Goal: Information Seeking & Learning: Learn about a topic

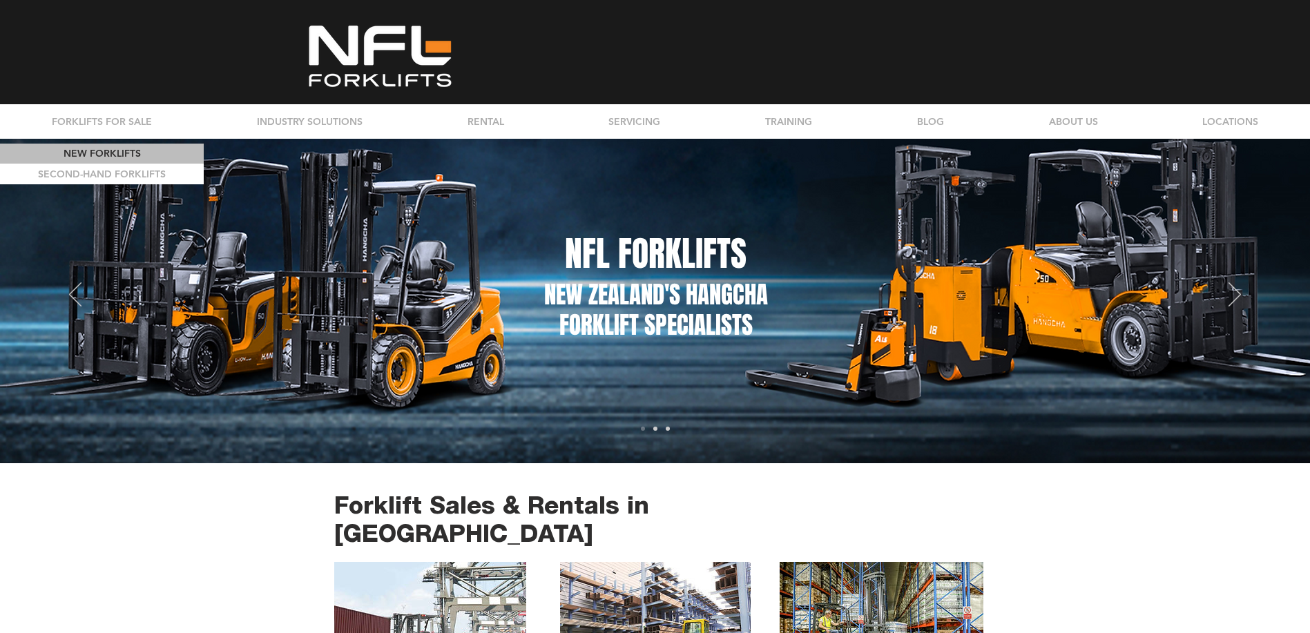
click at [127, 155] on p "NEW FORKLIFTS" at bounding box center [102, 154] width 87 height 20
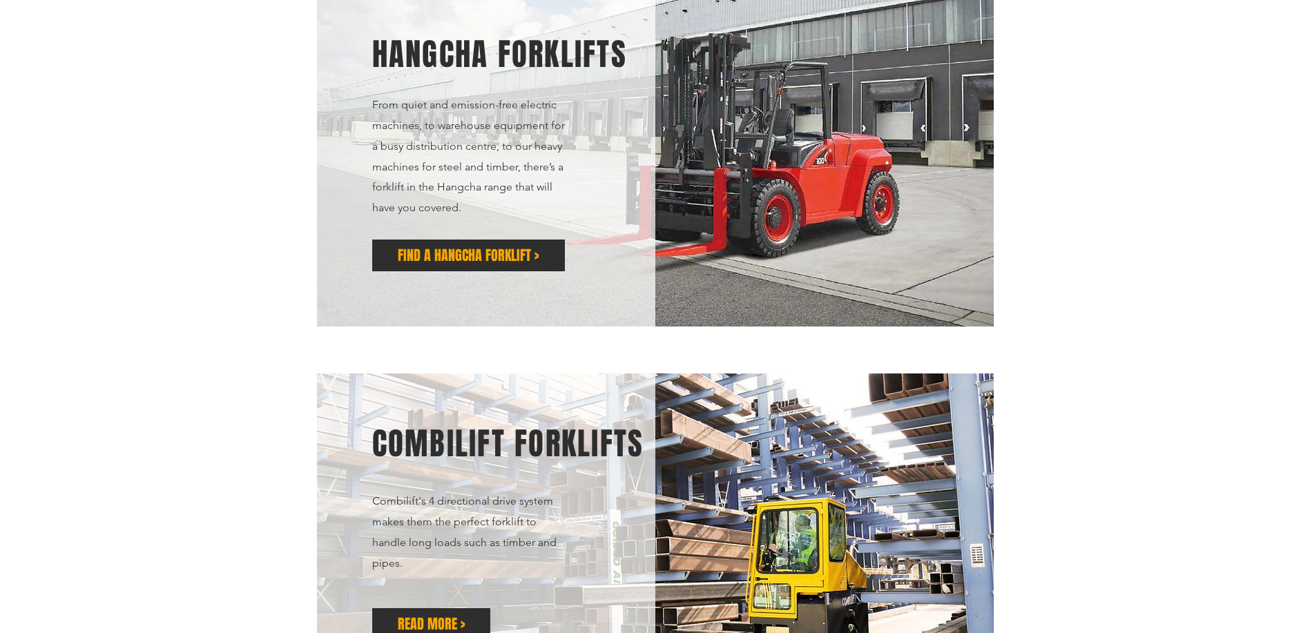
scroll to position [276, 0]
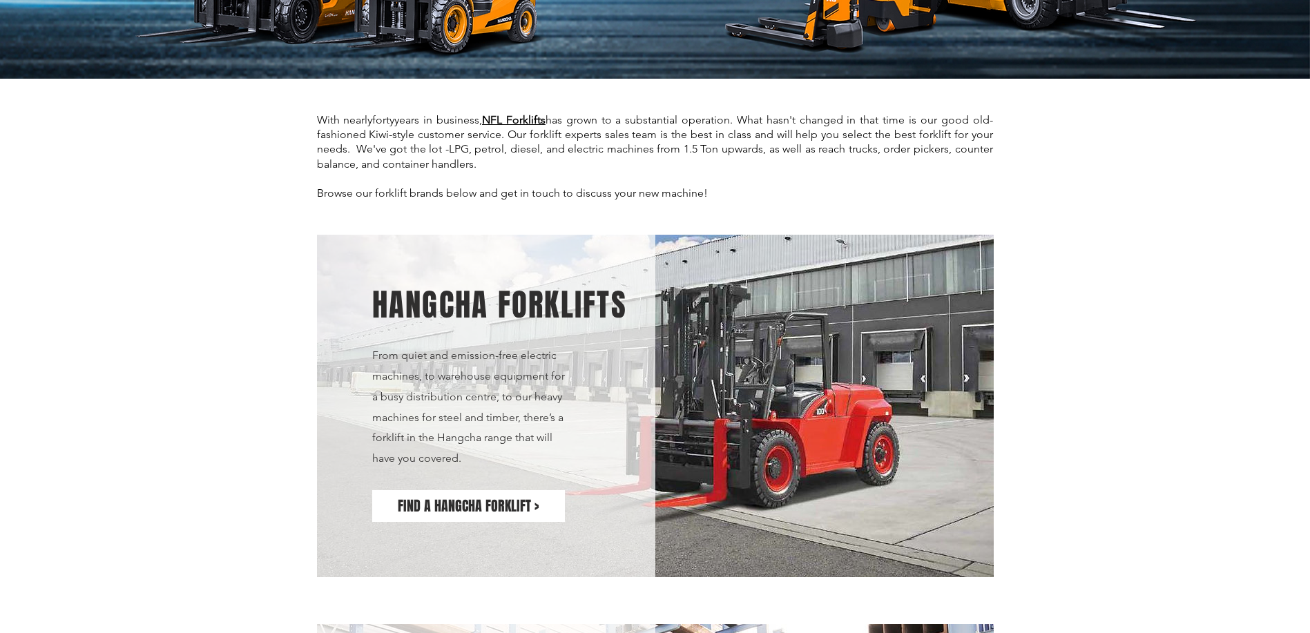
click at [491, 499] on span "FIND A HANGCHA FORKLIFT >" at bounding box center [468, 506] width 141 height 19
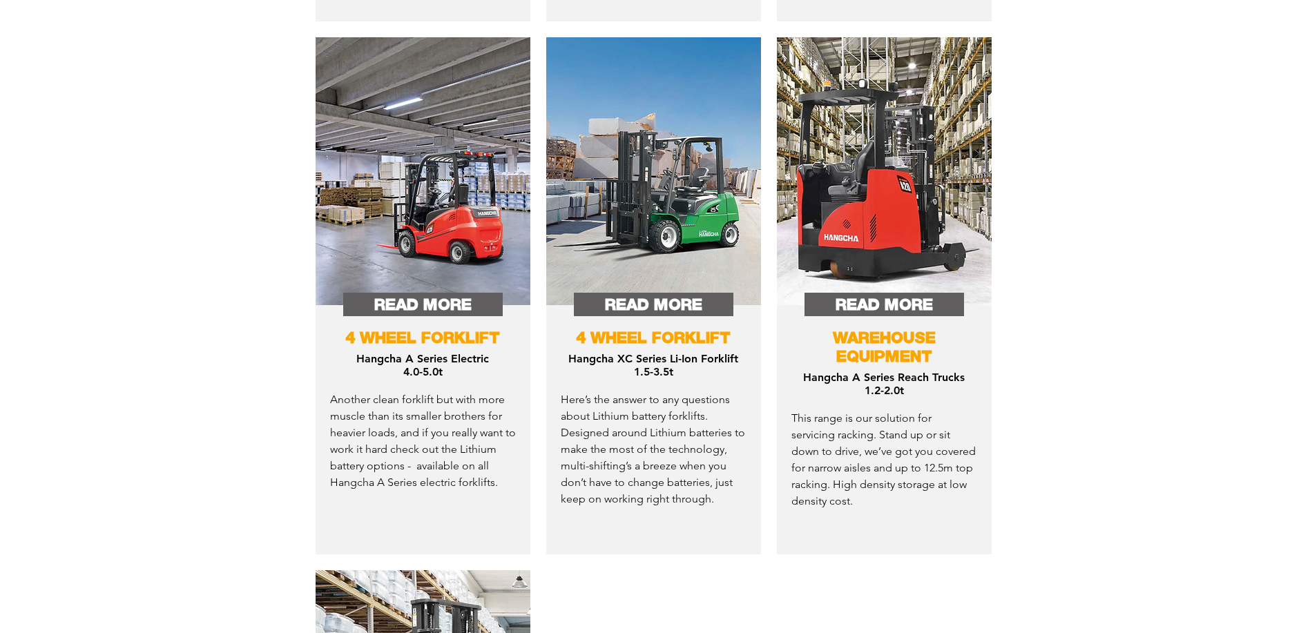
scroll to position [1036, 0]
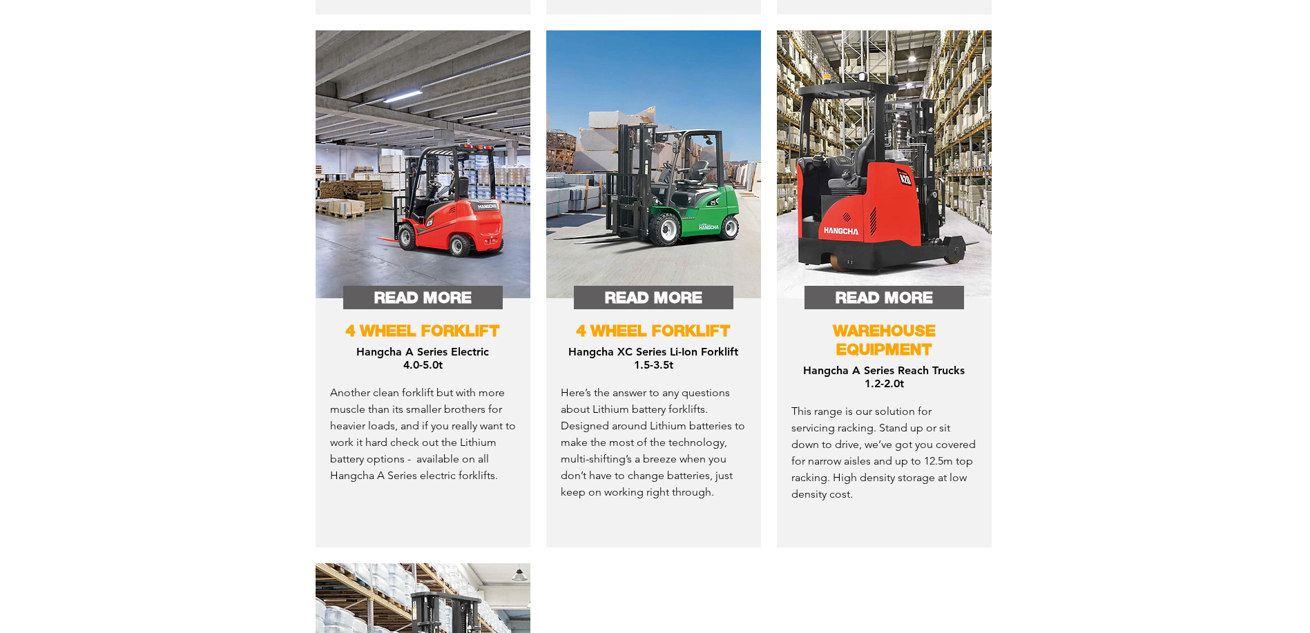
click at [416, 322] on span "4 WHEEL FORKLIFT" at bounding box center [422, 330] width 155 height 19
click at [408, 294] on span "READ MORE" at bounding box center [422, 298] width 97 height 22
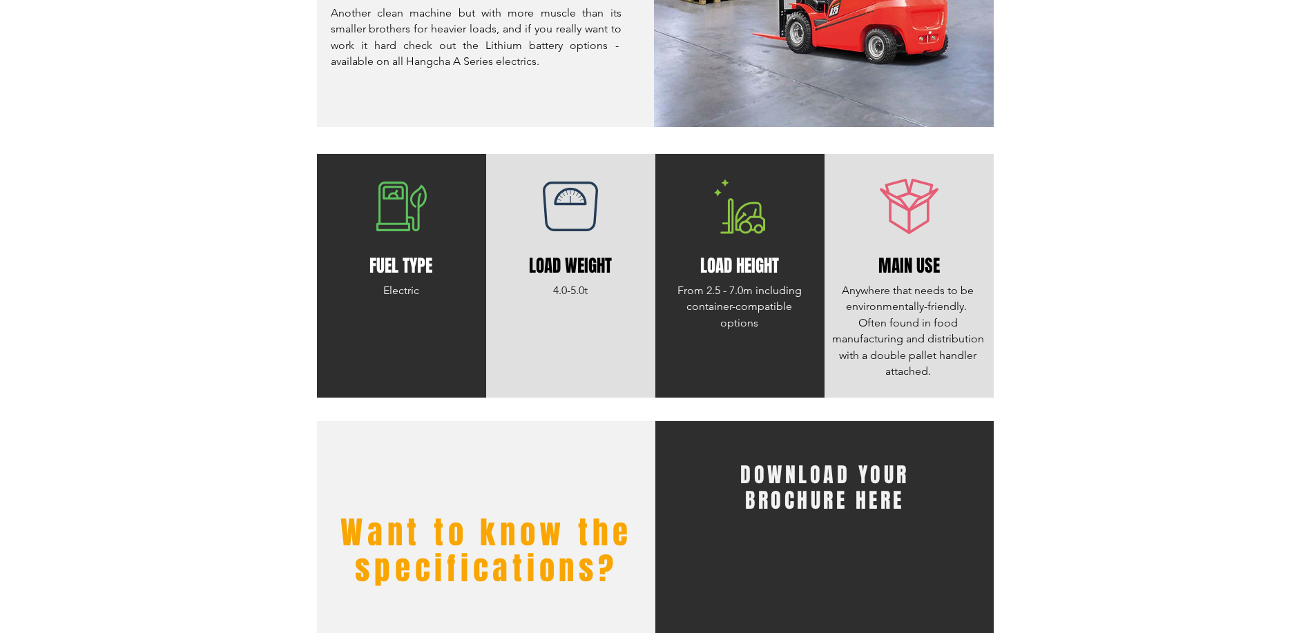
scroll to position [414, 0]
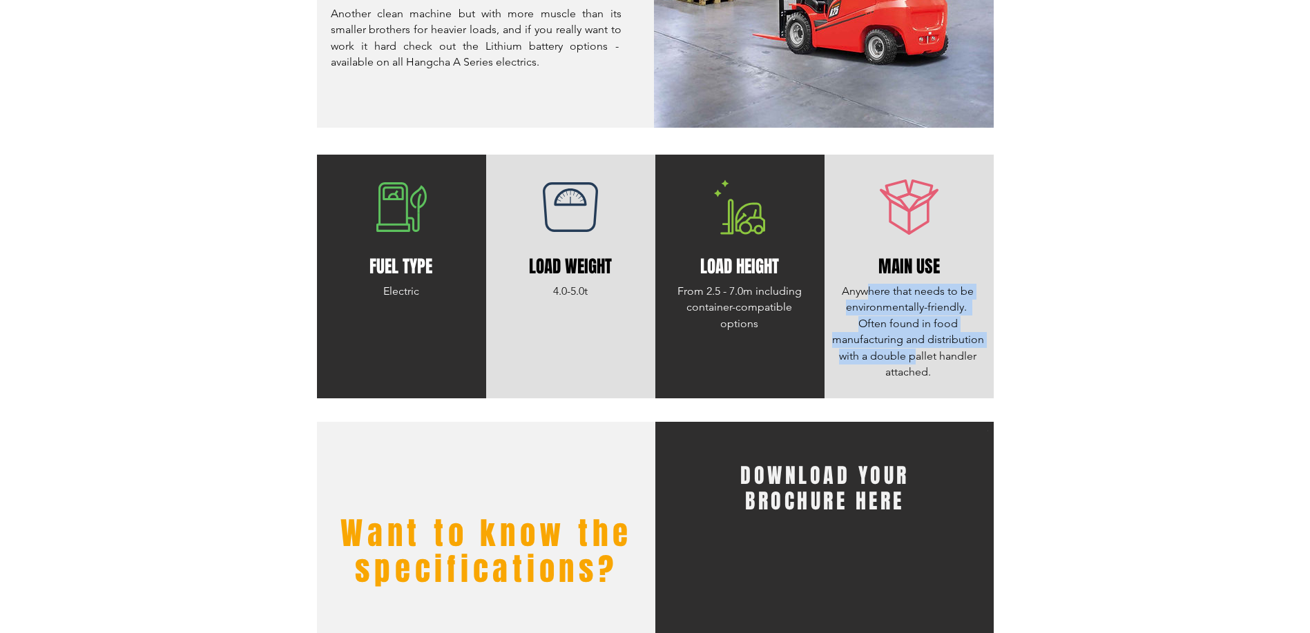
drag, startPoint x: 869, startPoint y: 298, endPoint x: 916, endPoint y: 356, distance: 74.1
click at [916, 356] on p "Anywhere that needs to be environmentally-friendly. Often found in food manufac…" at bounding box center [908, 332] width 152 height 97
click at [916, 356] on span "Anywhere that needs to be environmentally-friendly. Often found in food manufac…" at bounding box center [908, 332] width 152 height 94
drag, startPoint x: 904, startPoint y: 349, endPoint x: 913, endPoint y: 371, distance: 23.9
click at [913, 371] on span "Anywhere that needs to be environmentally-friendly. Often found in food manufac…" at bounding box center [908, 332] width 152 height 94
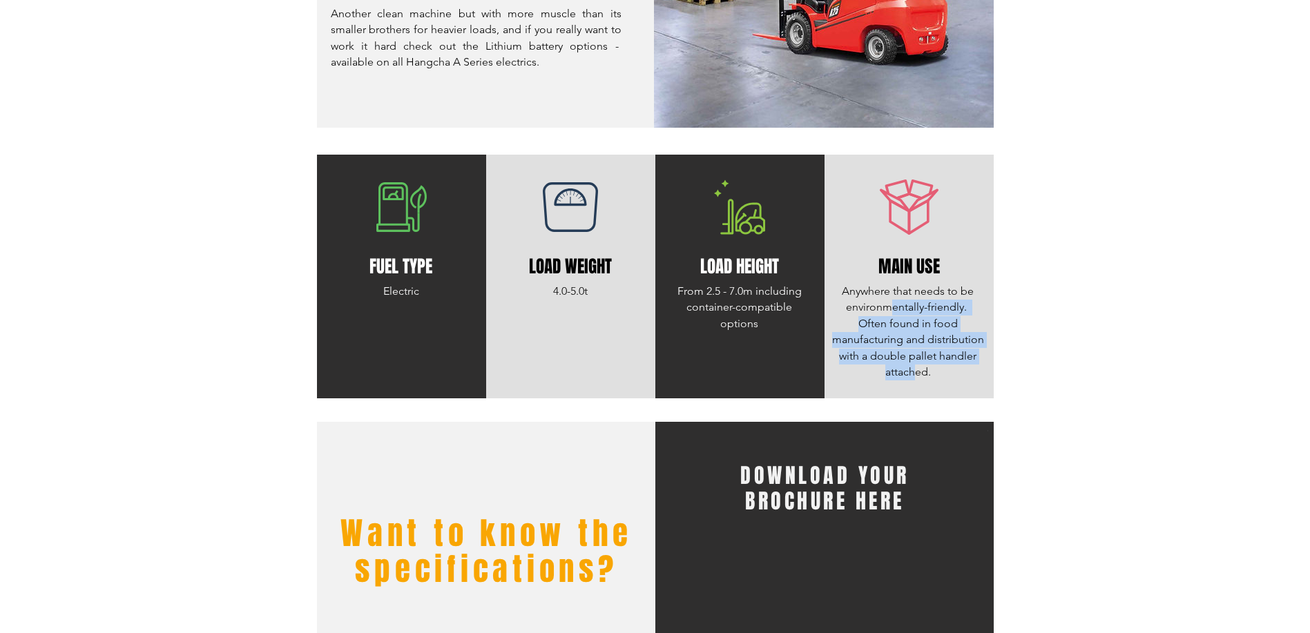
click at [913, 371] on span "Anywhere that needs to be environmentally-friendly. Often found in food manufac…" at bounding box center [908, 332] width 152 height 94
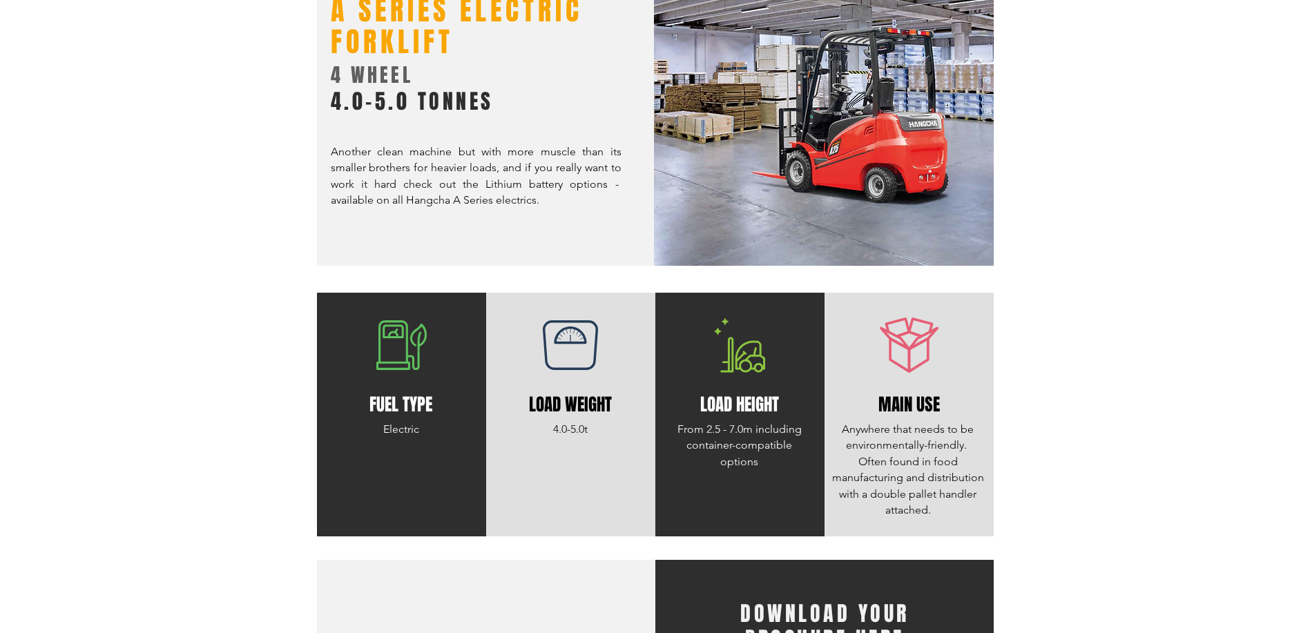
scroll to position [207, 0]
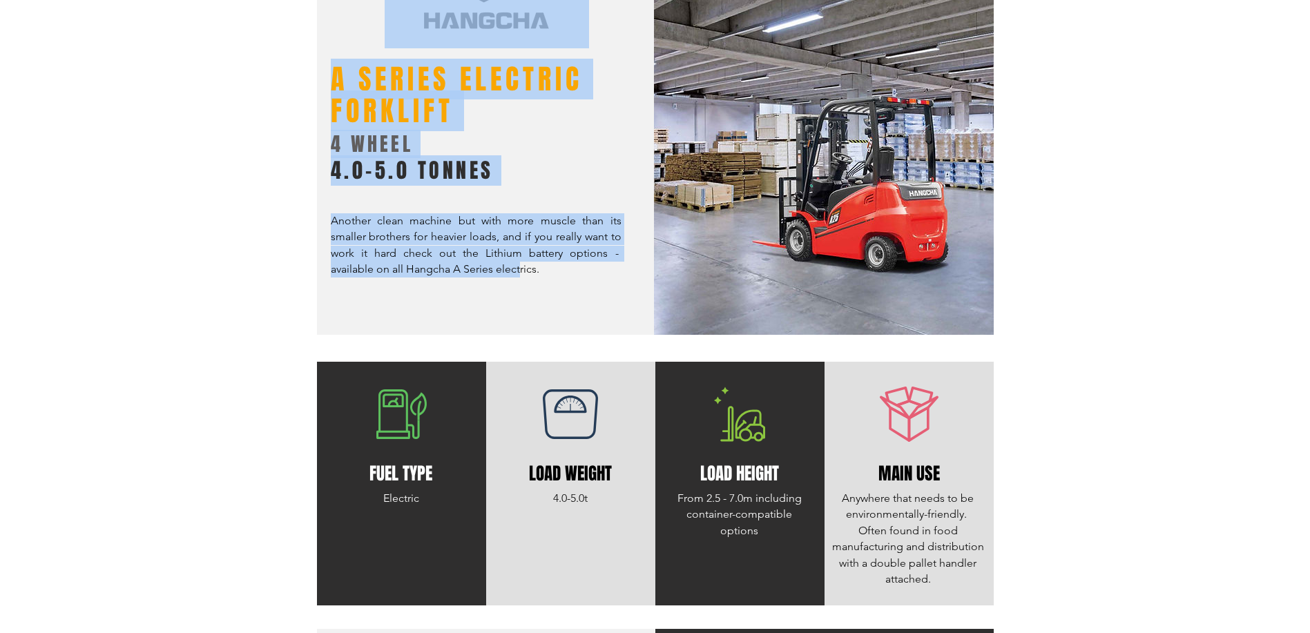
drag, startPoint x: 386, startPoint y: 212, endPoint x: 521, endPoint y: 263, distance: 144.0
click at [521, 263] on div "A SERIES ELECTRIC FORKLIFT 4 WHEEL 4.0-5.0 TONNES Another clean machine but wit…" at bounding box center [487, 128] width 340 height 414
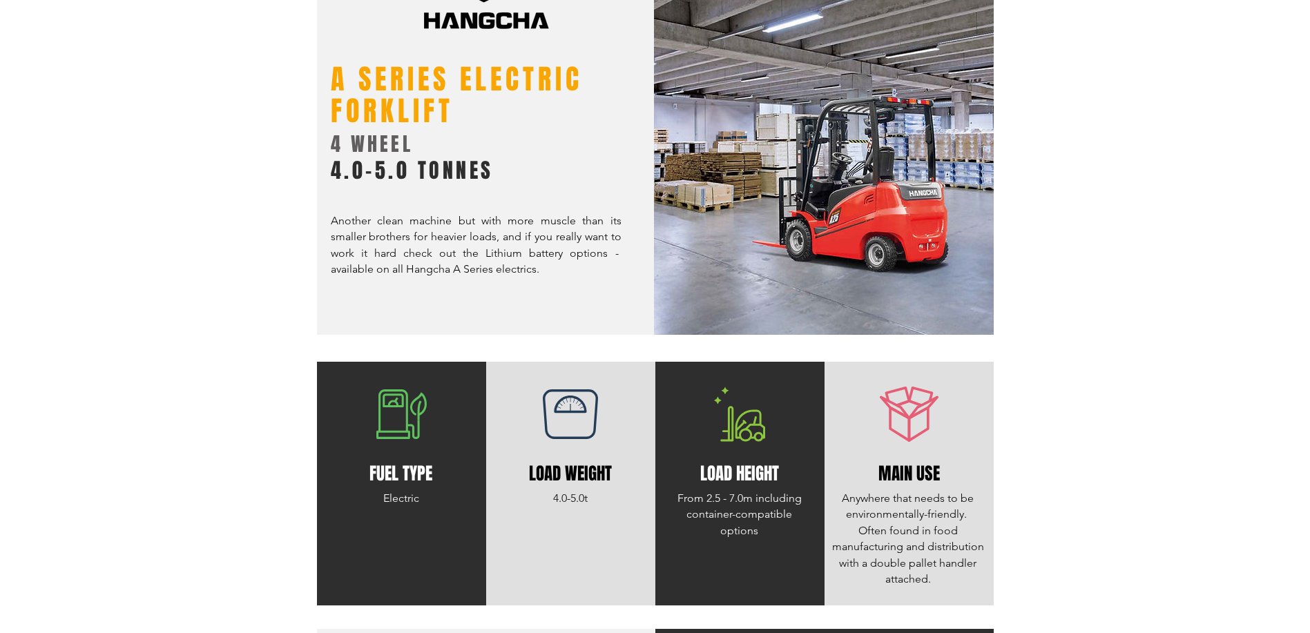
click at [522, 263] on span "Another clean machine but with more muscle than its smaller brothers for heavie…" at bounding box center [476, 244] width 291 height 61
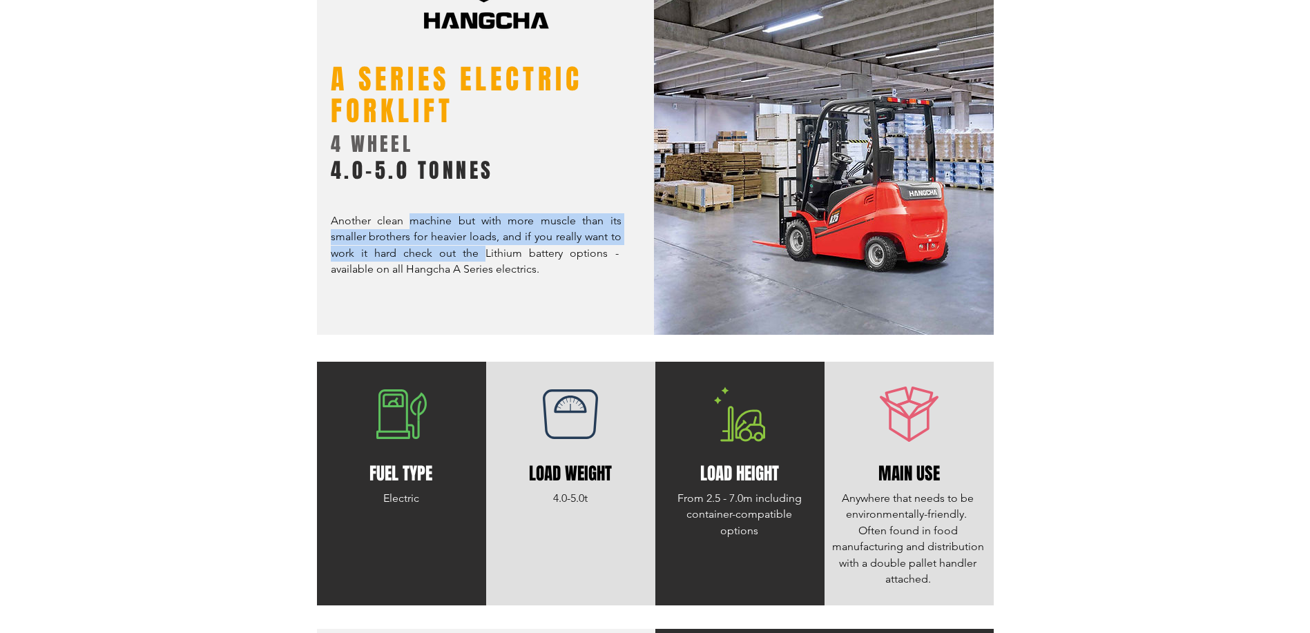
drag, startPoint x: 409, startPoint y: 230, endPoint x: 483, endPoint y: 259, distance: 80.0
click at [483, 259] on p "Another clean machine but with more muscle than its smaller brothers for heavie…" at bounding box center [476, 245] width 291 height 65
click at [483, 259] on span "Another clean machine but with more muscle than its smaller brothers for heavie…" at bounding box center [476, 244] width 291 height 61
drag, startPoint x: 401, startPoint y: 238, endPoint x: 485, endPoint y: 262, distance: 87.6
click at [485, 262] on p "Another clean machine but with more muscle than its smaller brothers for heavie…" at bounding box center [476, 245] width 291 height 65
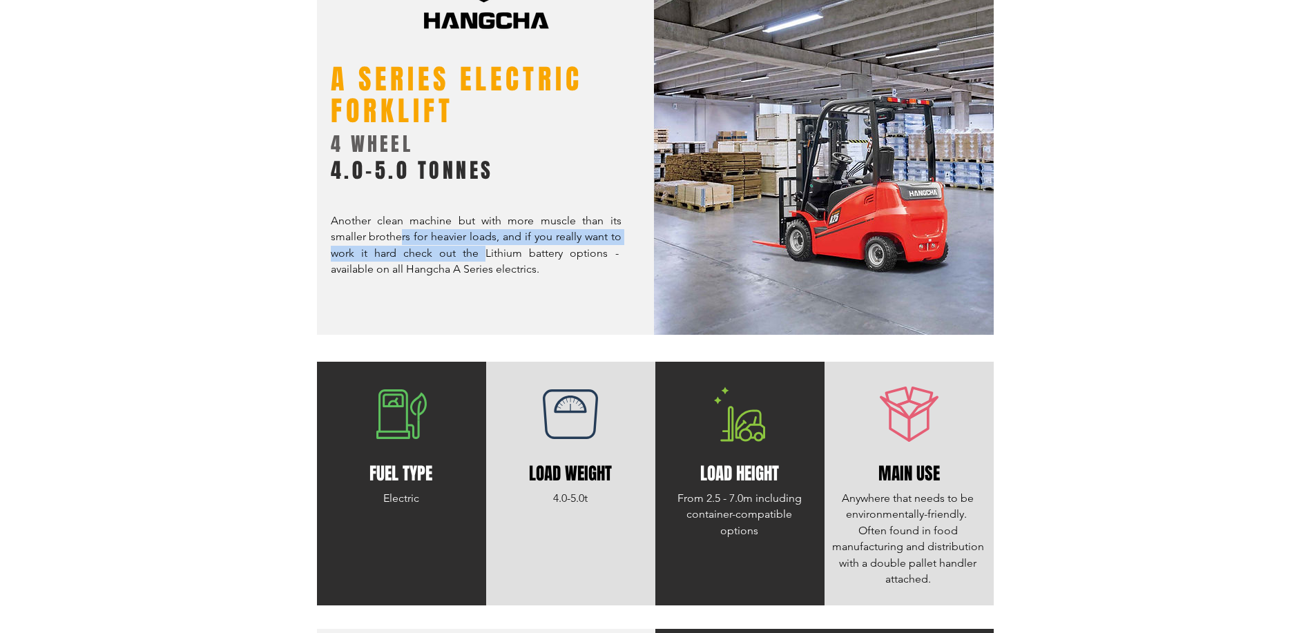
click at [485, 262] on p "Another clean machine but with more muscle than its smaller brothers for heavie…" at bounding box center [476, 245] width 291 height 65
